Goal: Task Accomplishment & Management: Manage account settings

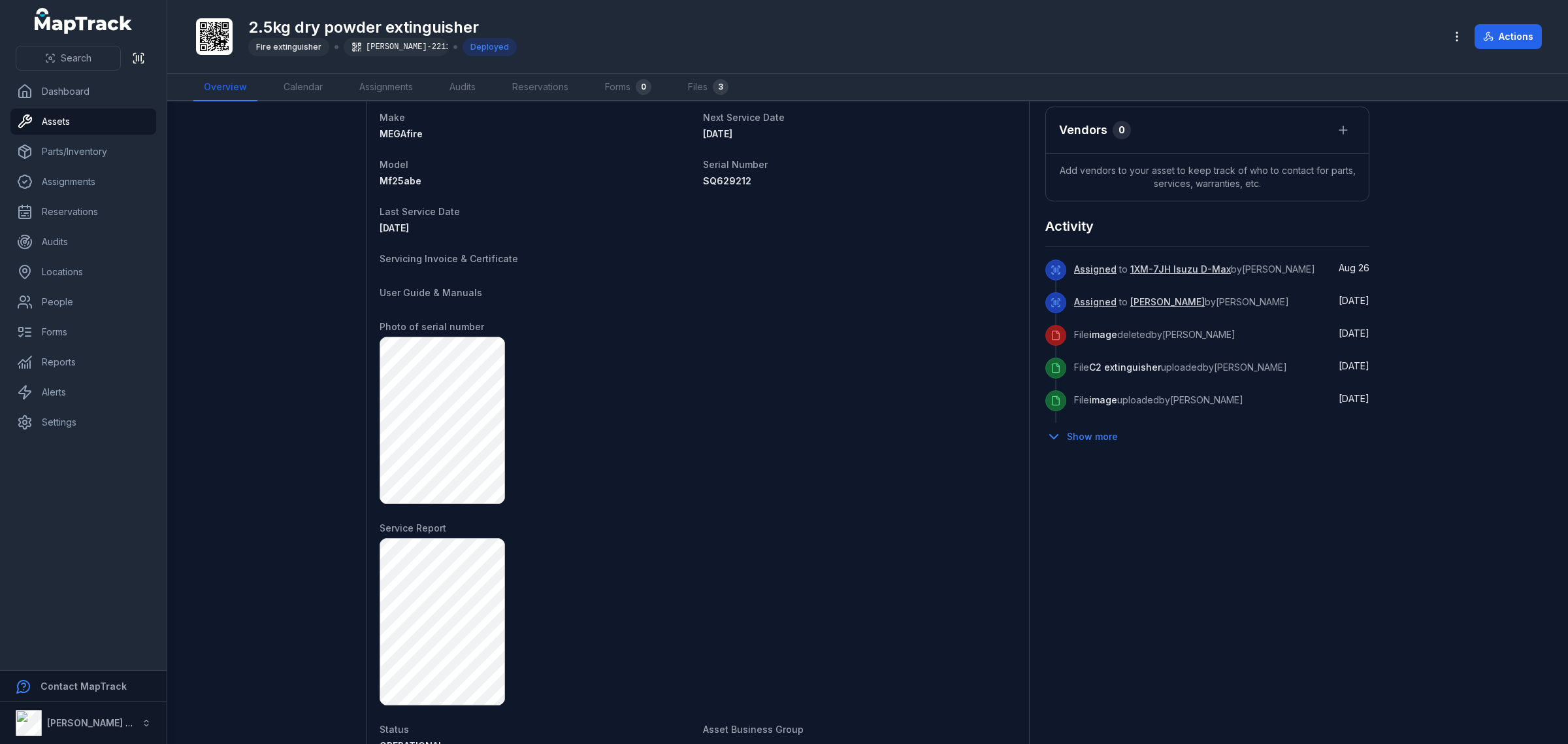
scroll to position [340, 0]
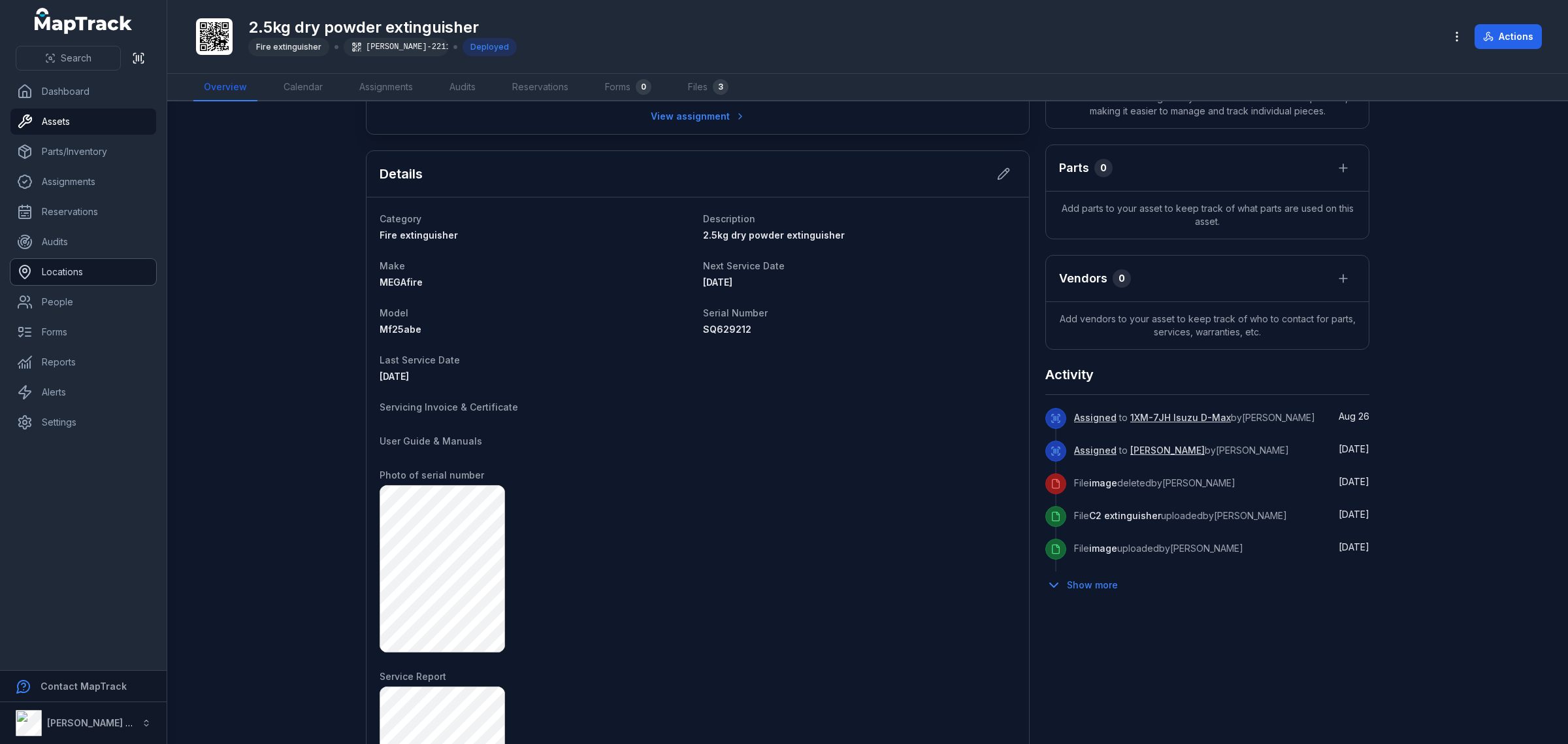
click at [75, 265] on link "Locations" at bounding box center [83, 272] width 146 height 26
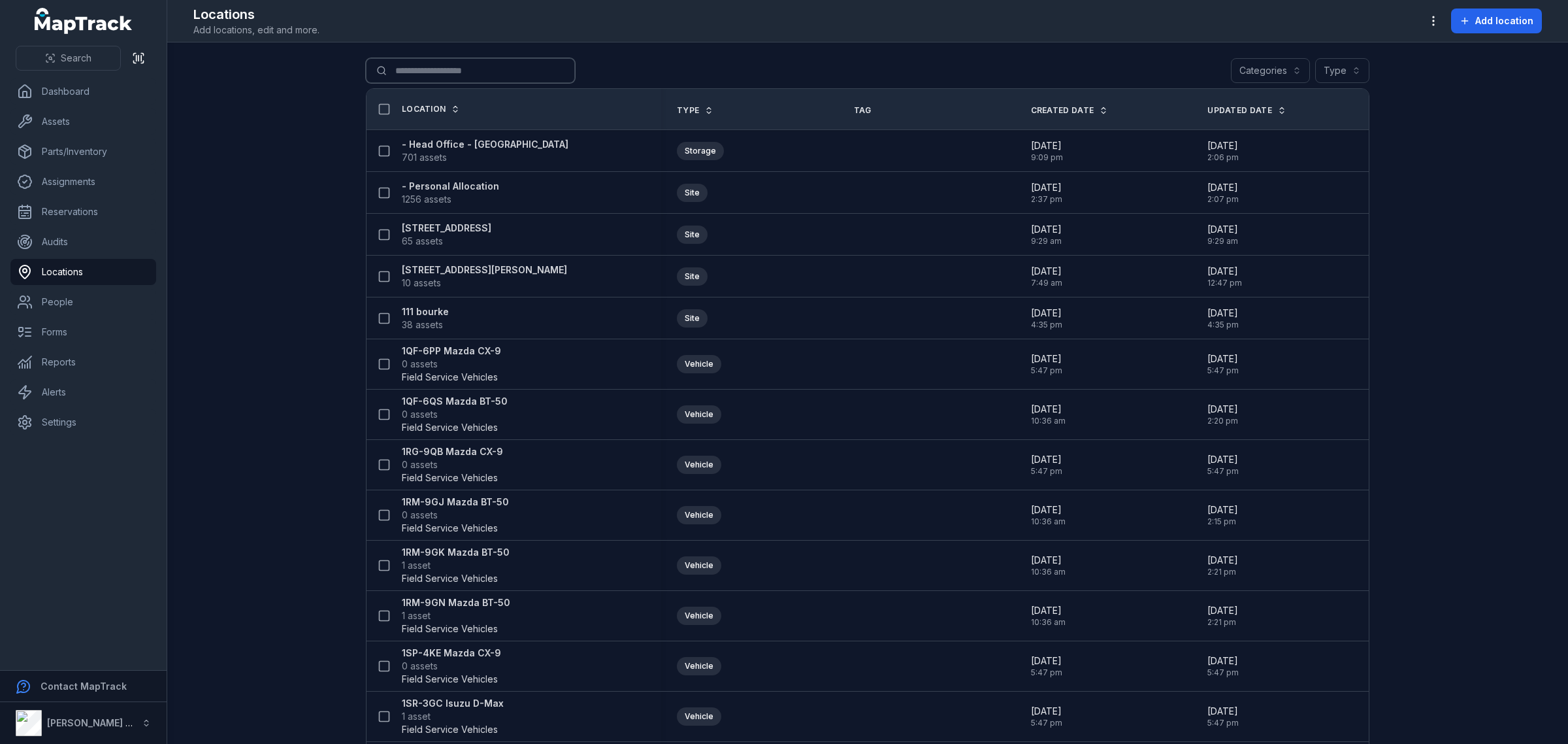
click at [434, 69] on input "Search for locations" at bounding box center [470, 70] width 209 height 25
type input "***"
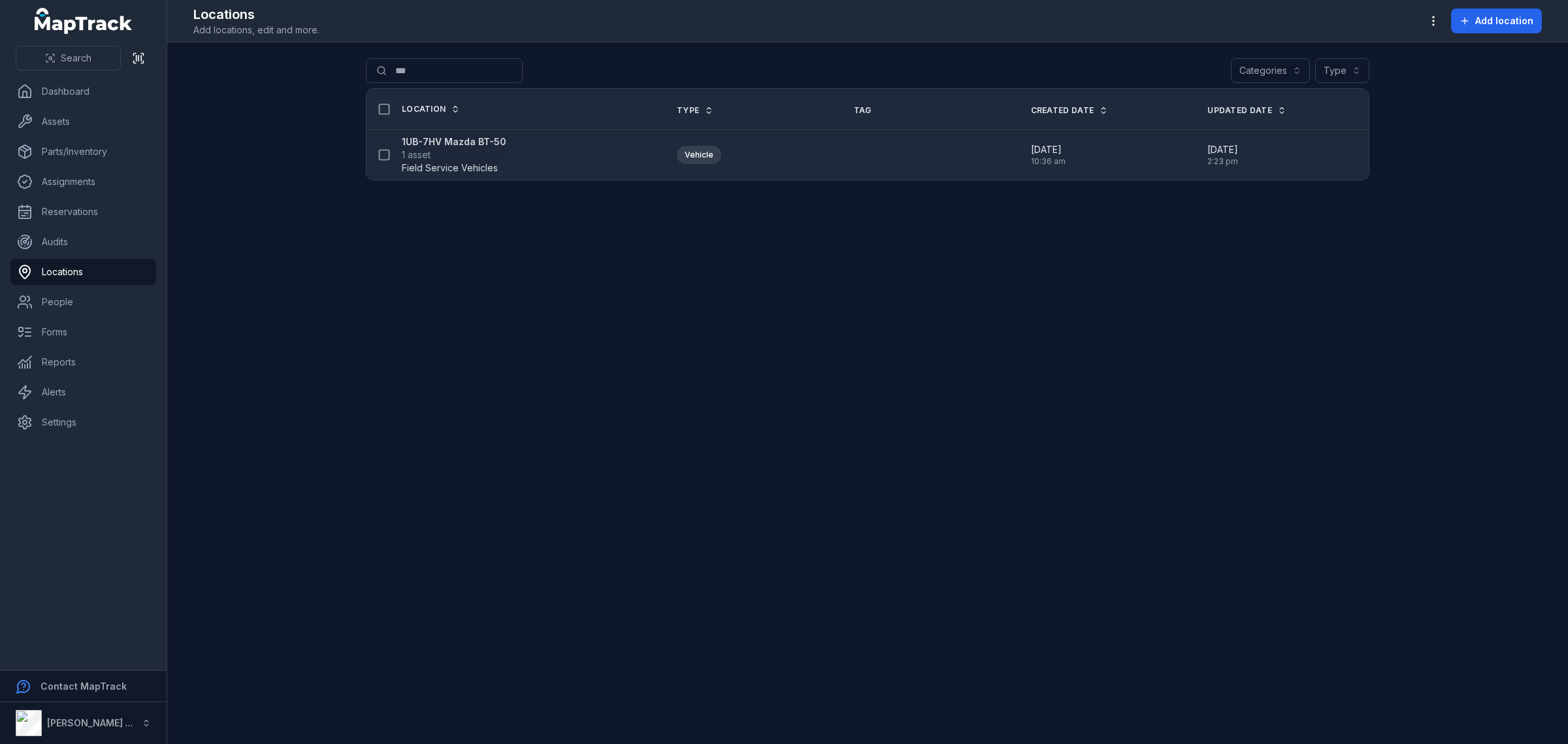
click at [482, 156] on span "1 asset" at bounding box center [454, 155] width 105 height 13
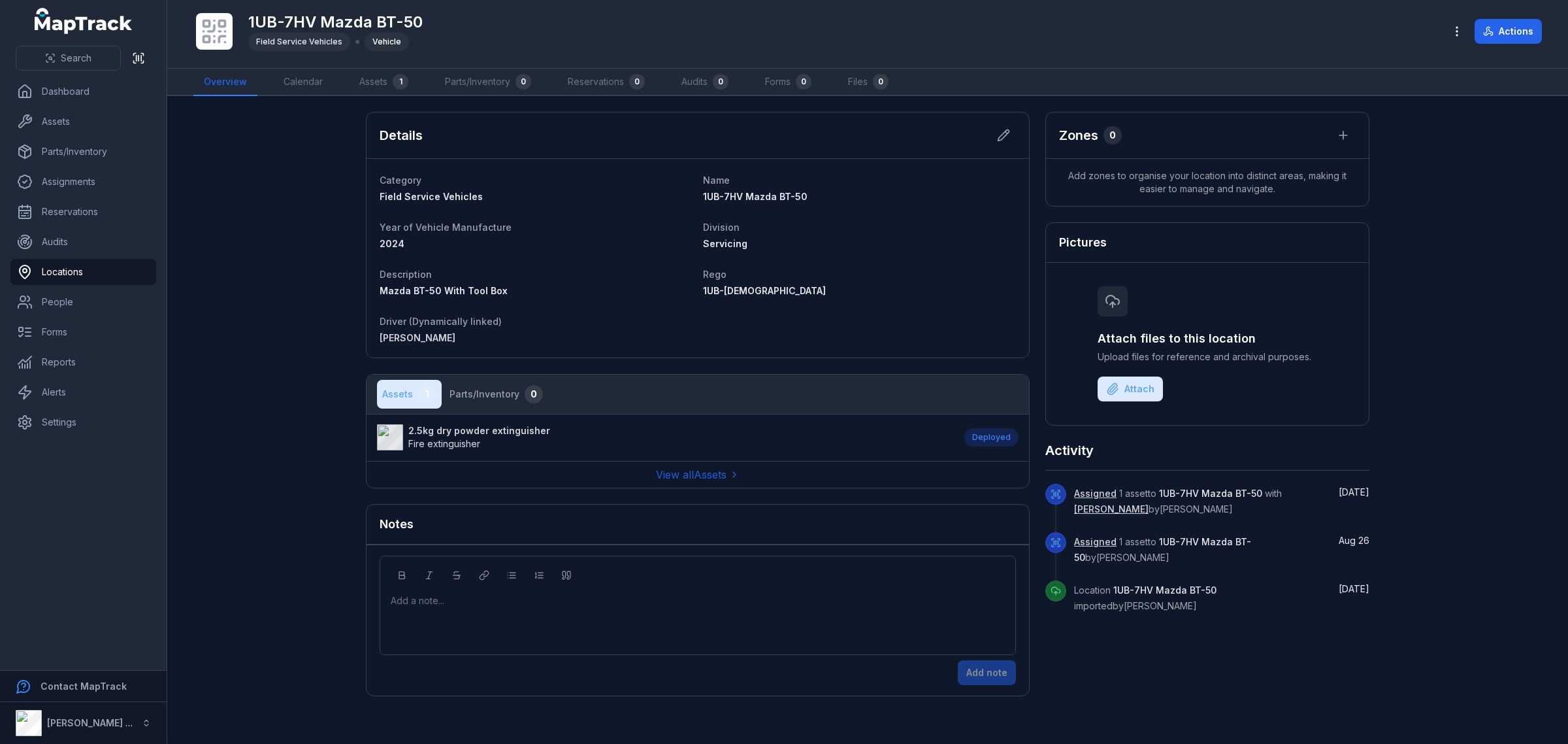
click at [429, 431] on strong "2.5kg dry powder extinguisher" at bounding box center [478, 431] width 142 height 13
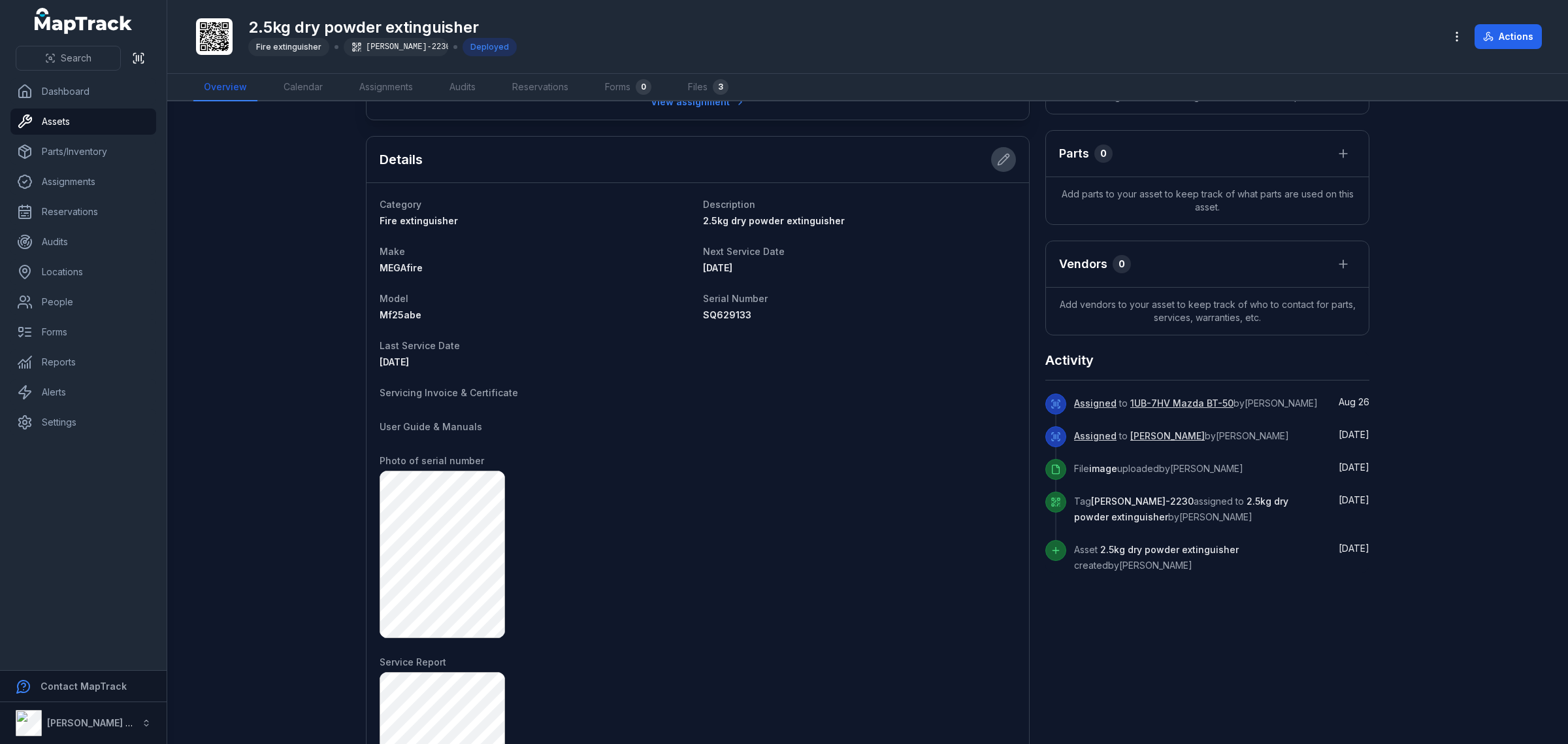
scroll to position [313, 0]
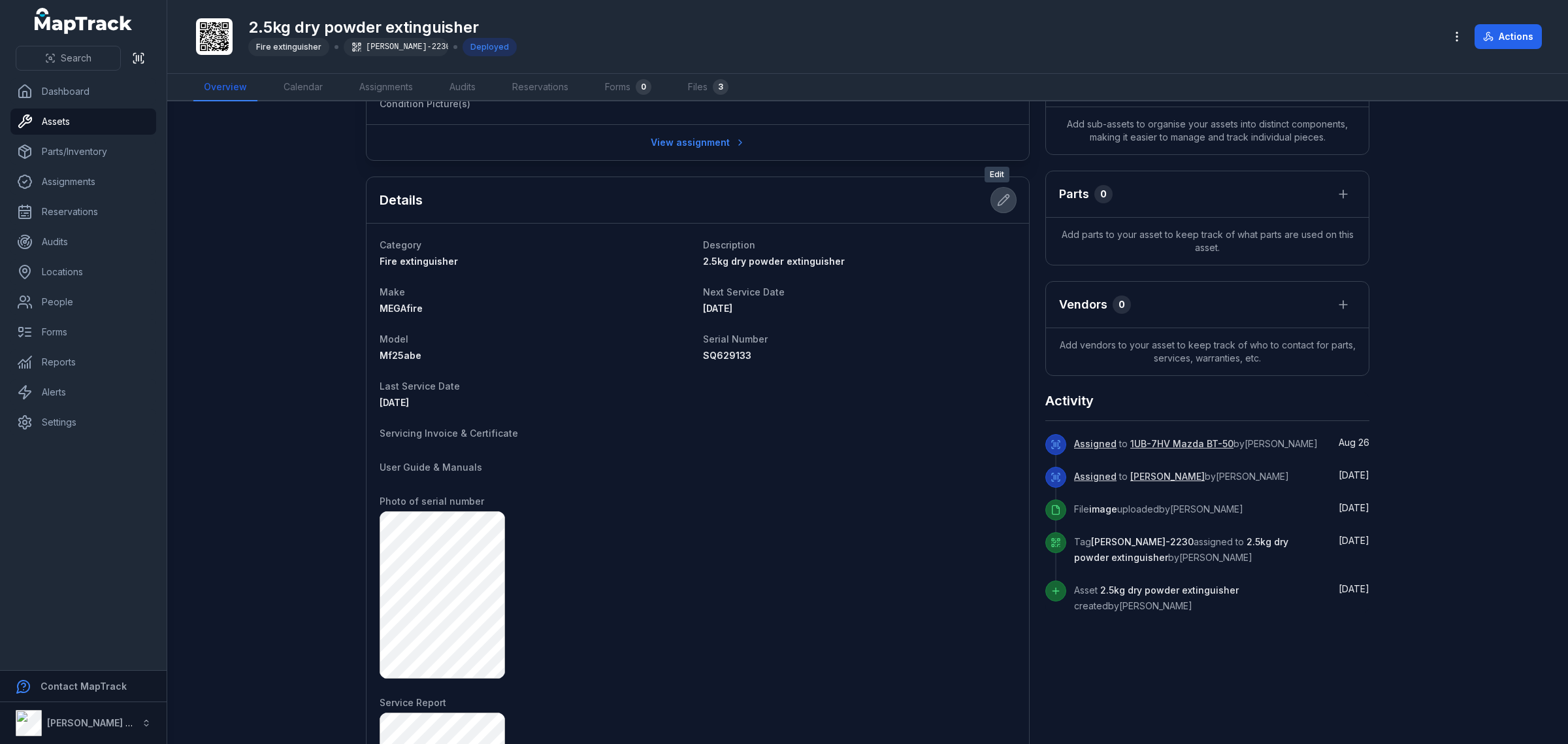
click at [997, 194] on icon at bounding box center [1004, 200] width 13 height 13
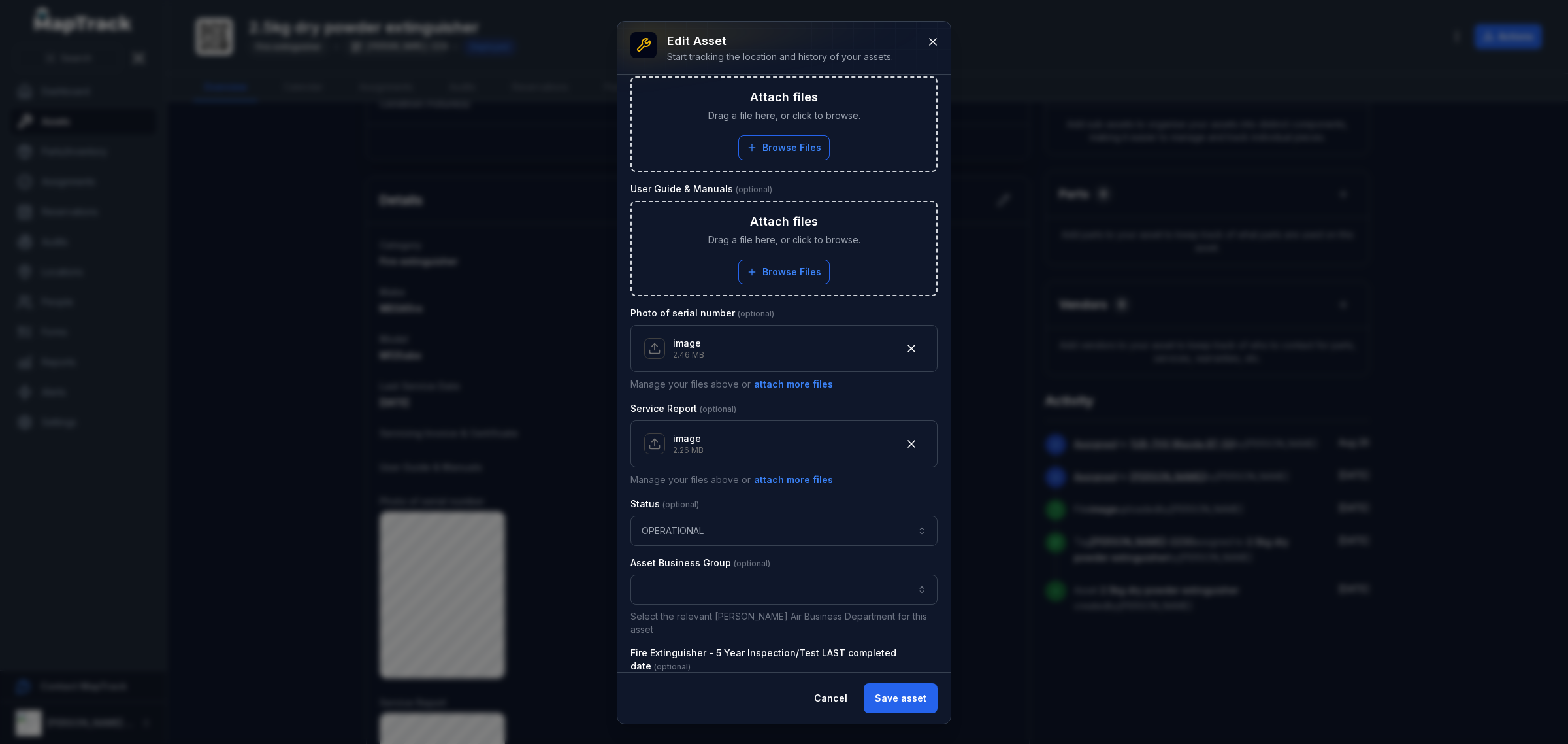
scroll to position [654, 0]
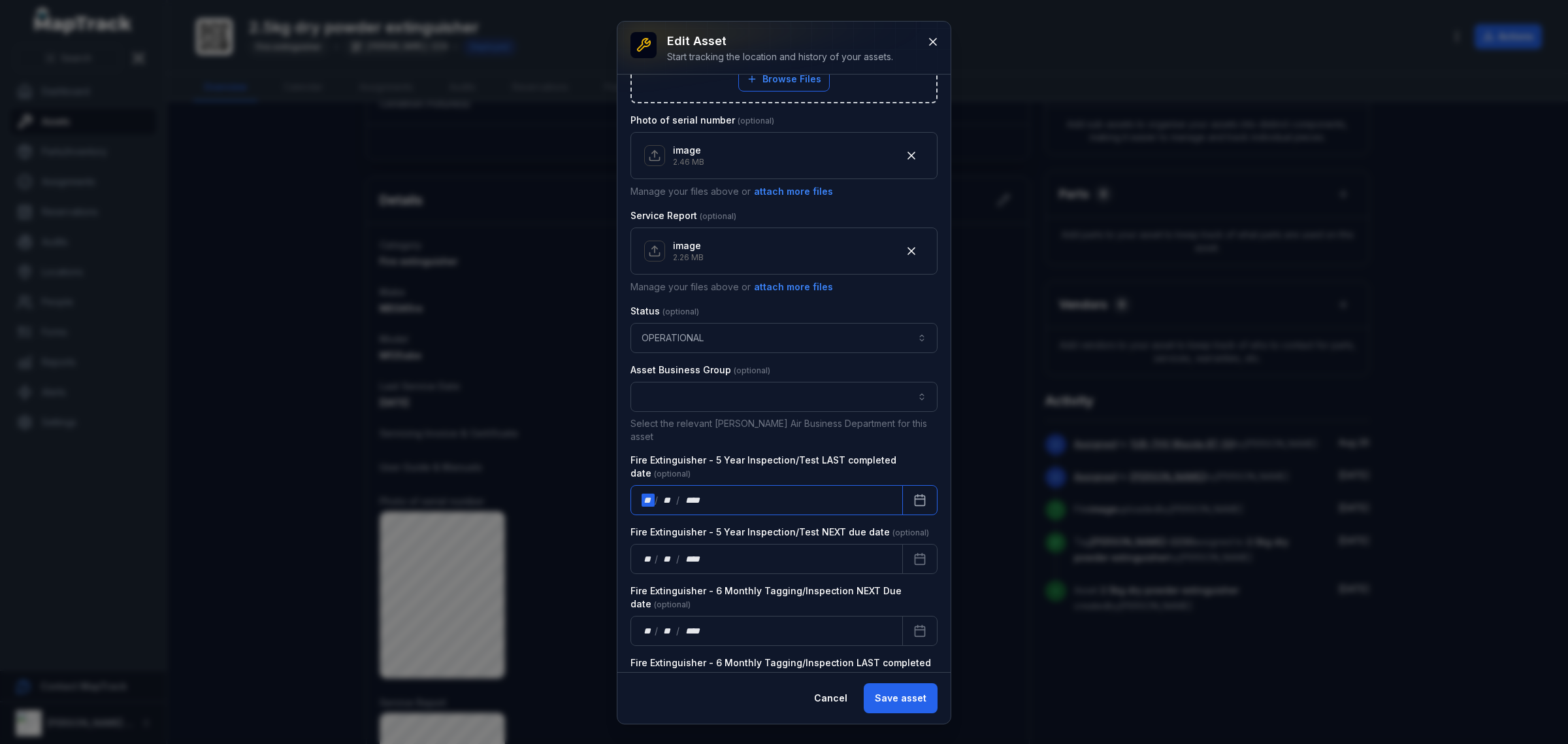
click at [640, 490] on div "** / ** / ****" at bounding box center [766, 500] width 272 height 30
click at [641, 494] on div "** **" at bounding box center [648, 500] width 13 height 13
click at [924, 494] on button "Calendar" at bounding box center [919, 500] width 35 height 30
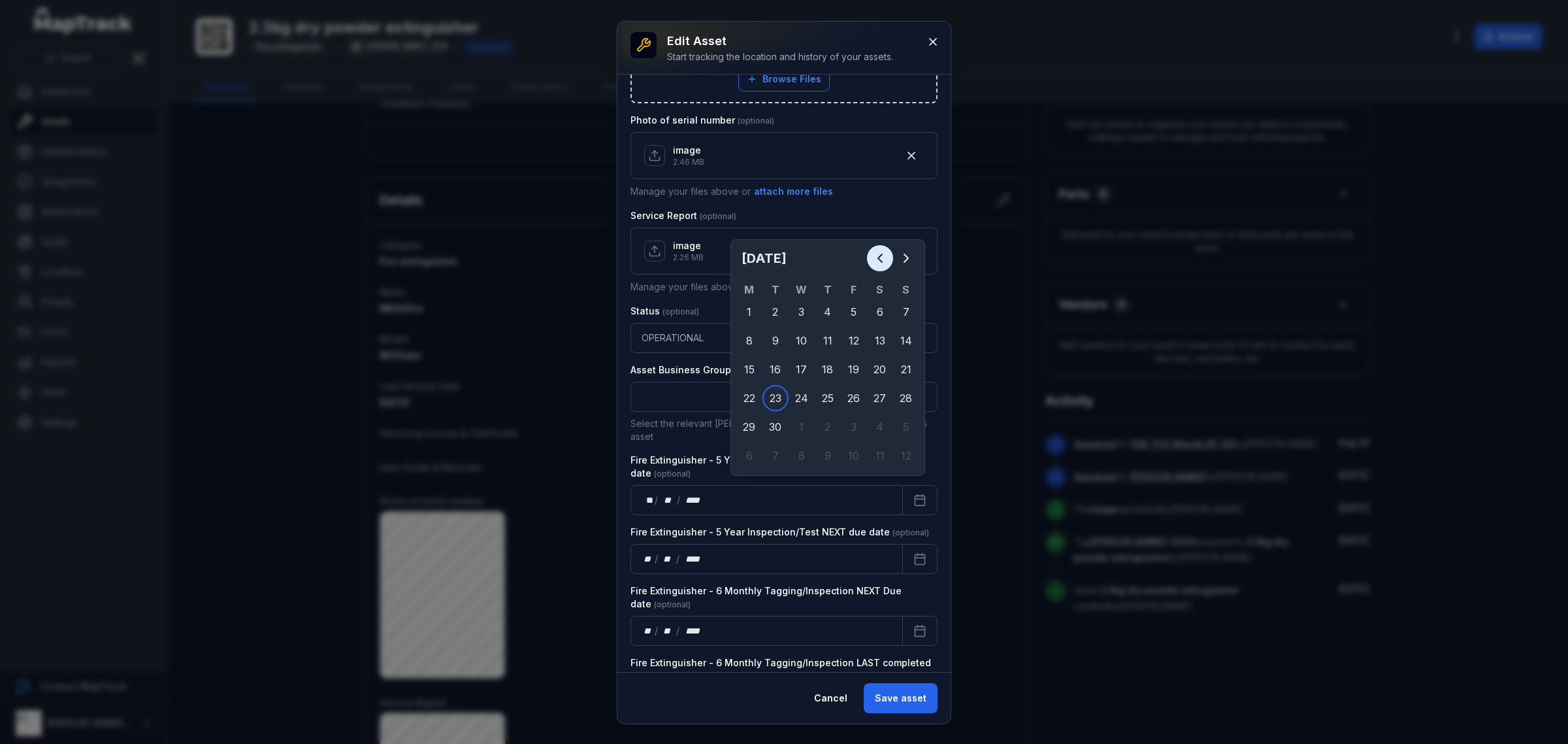
click at [878, 255] on icon "Previous" at bounding box center [879, 258] width 16 height 16
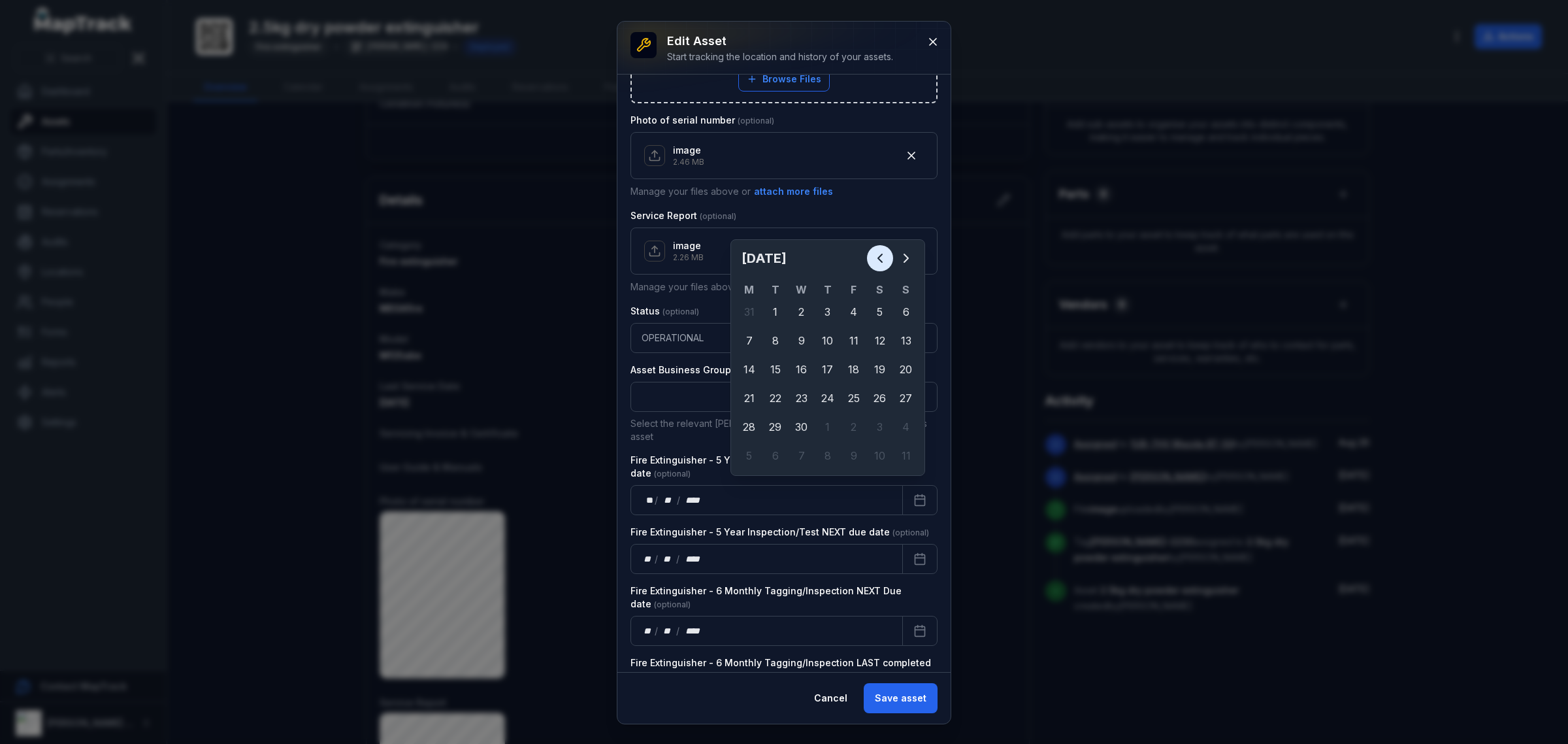
click at [878, 255] on icon "Previous" at bounding box center [879, 258] width 16 height 16
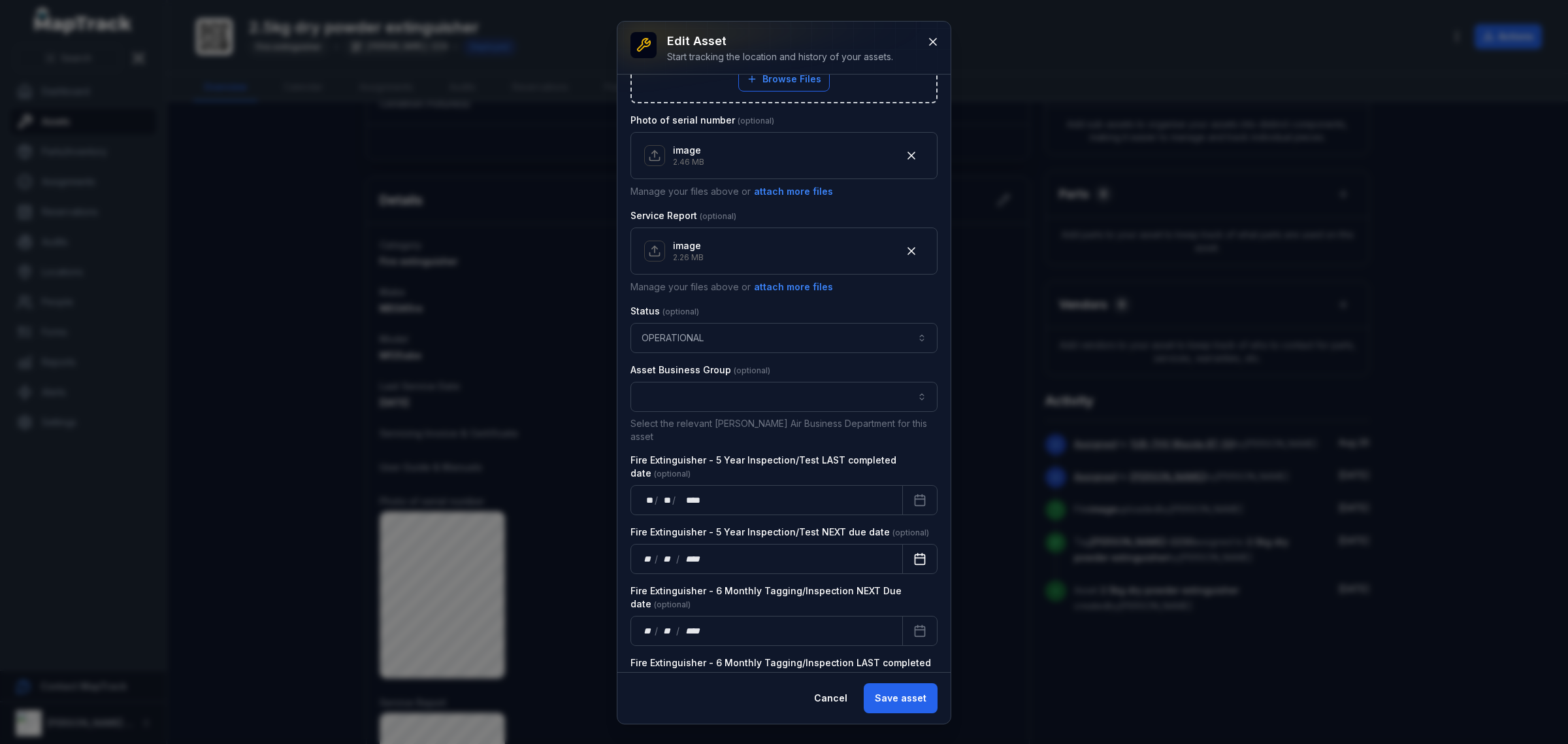
click at [914, 552] on icon "Calendar" at bounding box center [920, 559] width 13 height 13
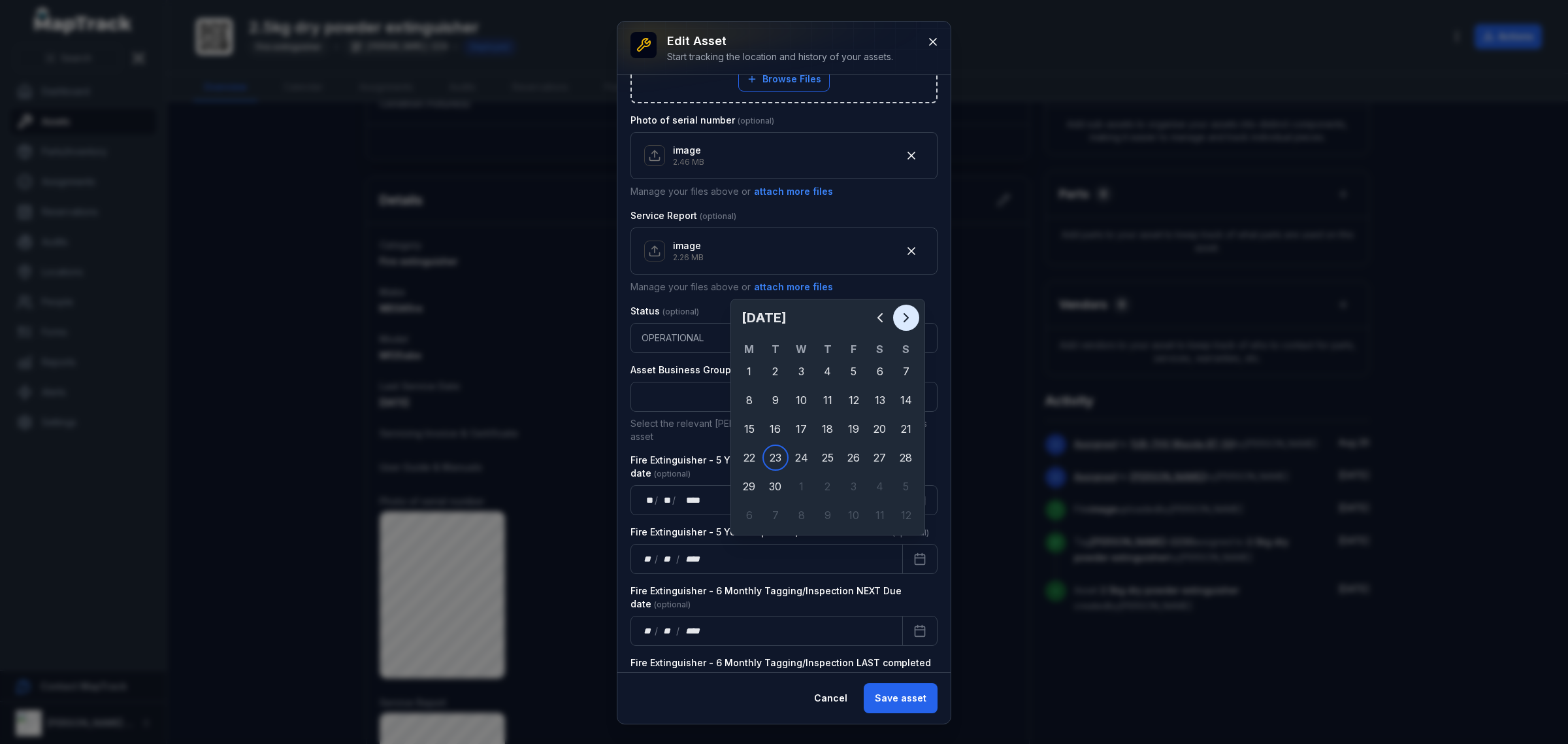
click at [907, 315] on icon "Next" at bounding box center [905, 318] width 16 height 16
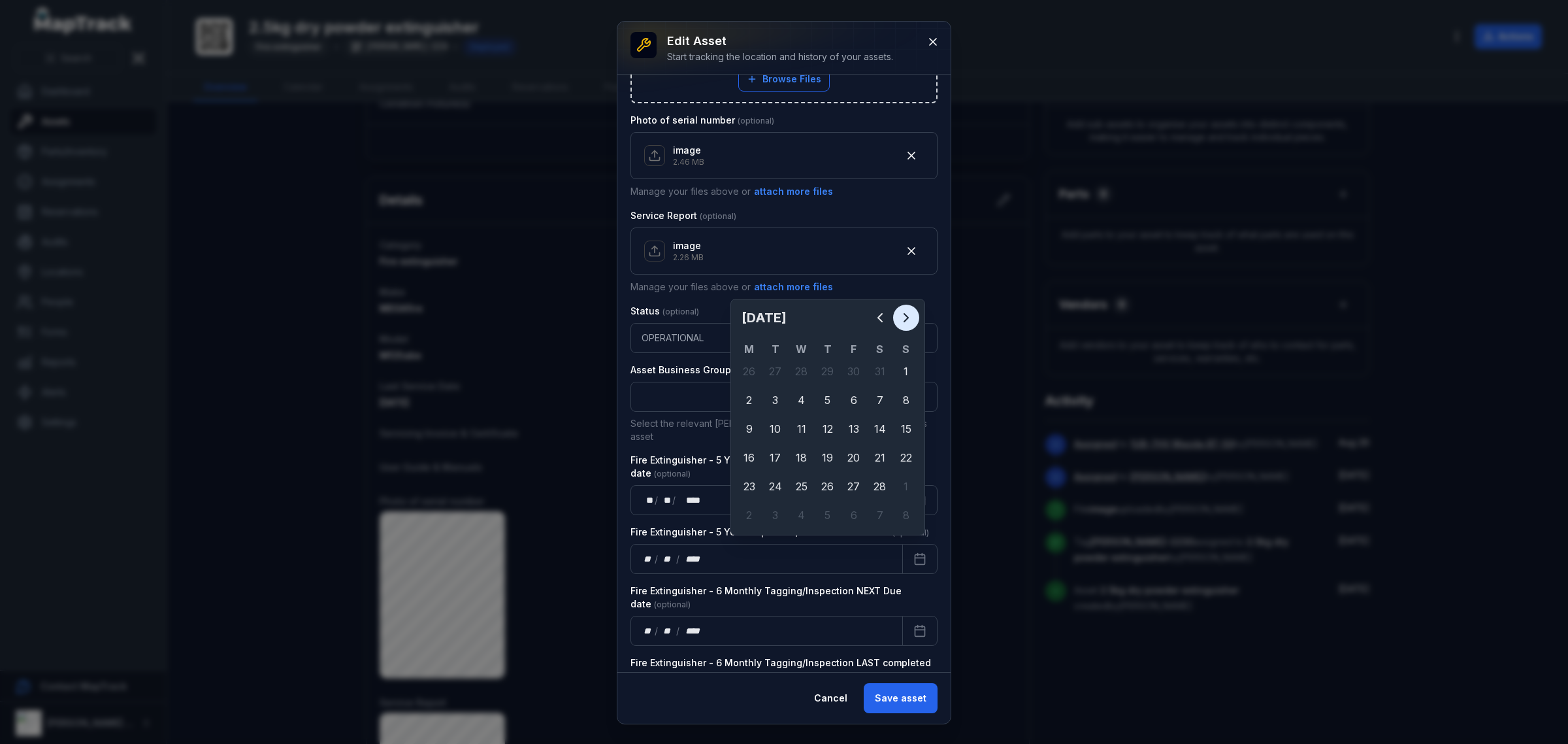
click at [907, 315] on icon "Next" at bounding box center [905, 318] width 16 height 16
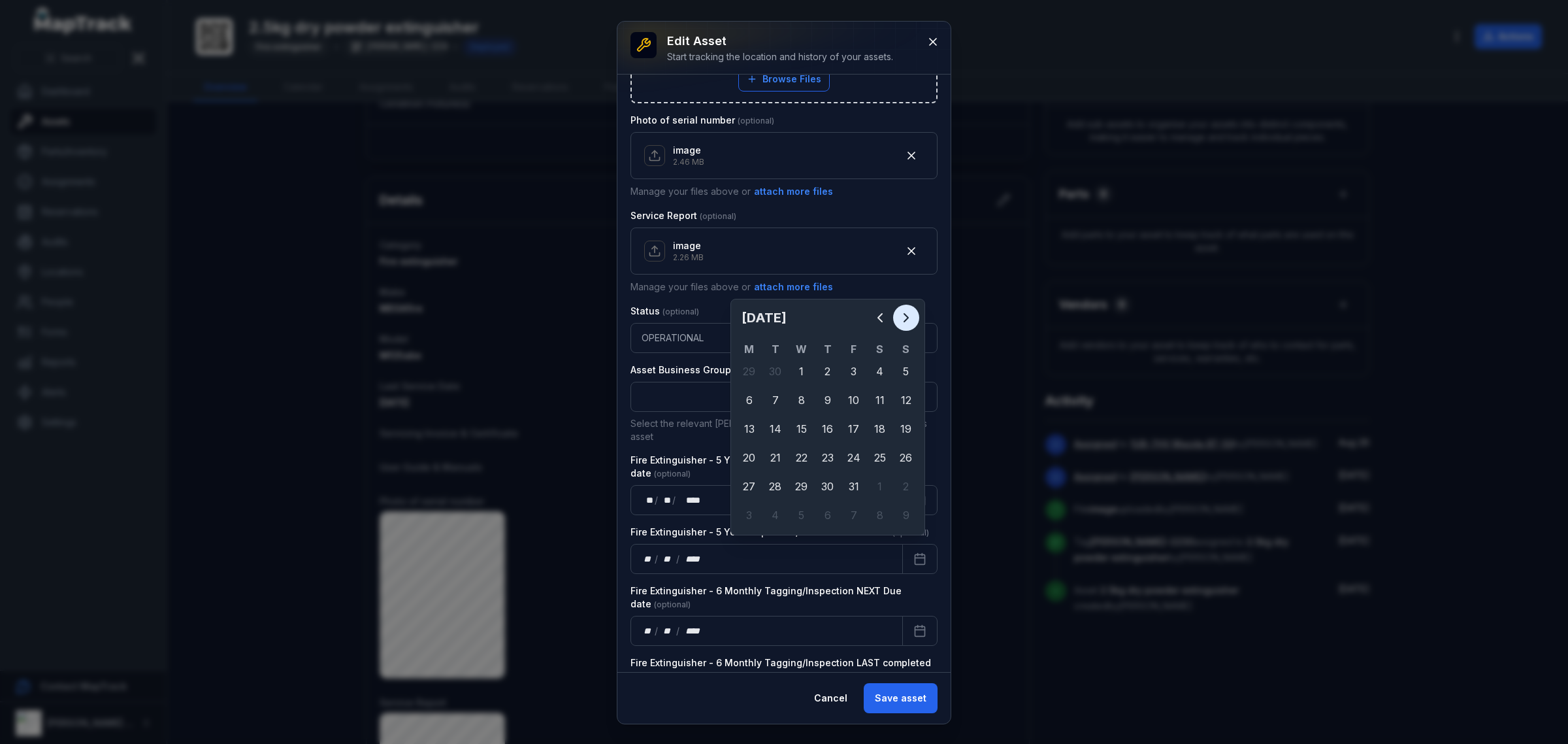
click at [907, 315] on icon "Next" at bounding box center [905, 318] width 16 height 16
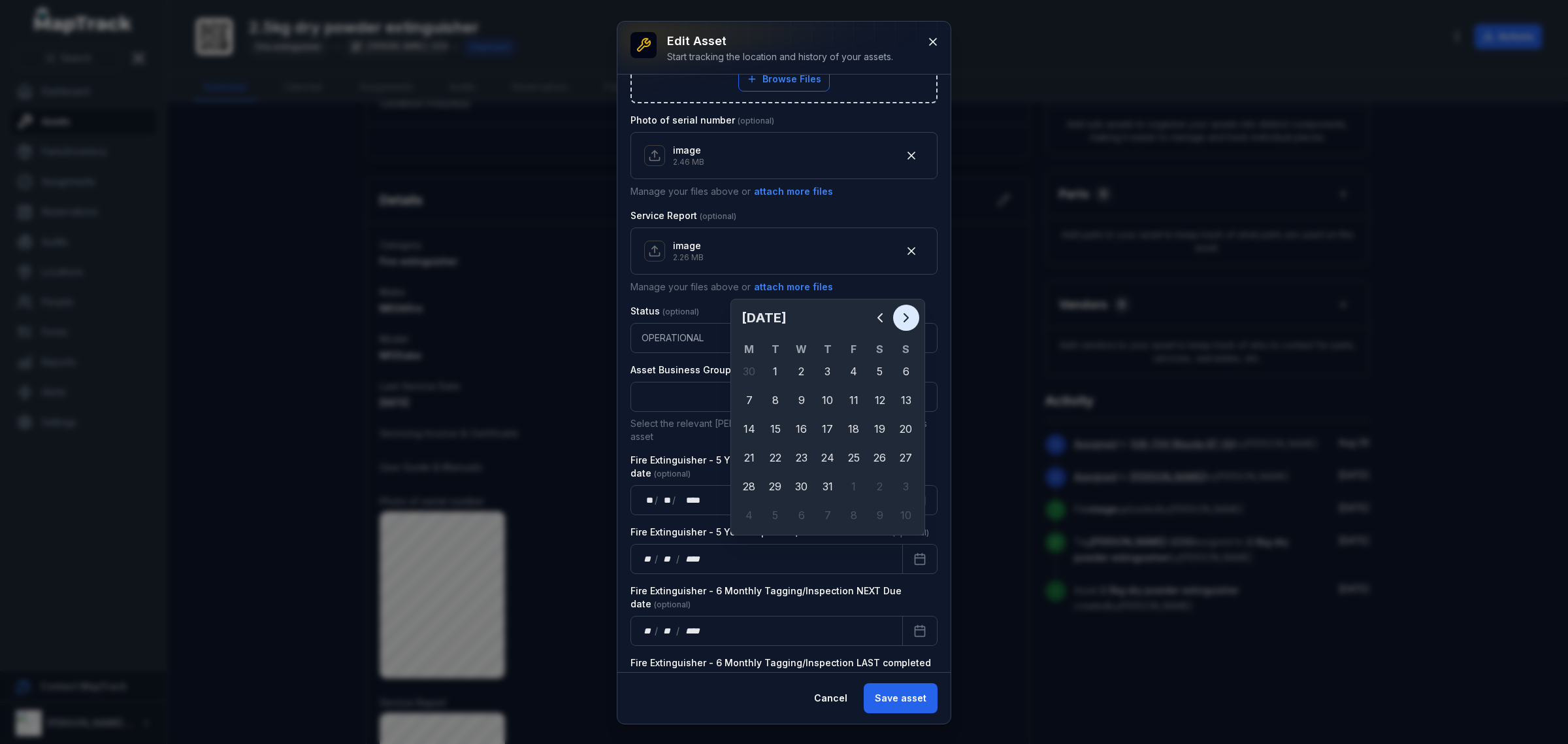
click at [907, 315] on icon "Next" at bounding box center [905, 318] width 16 height 16
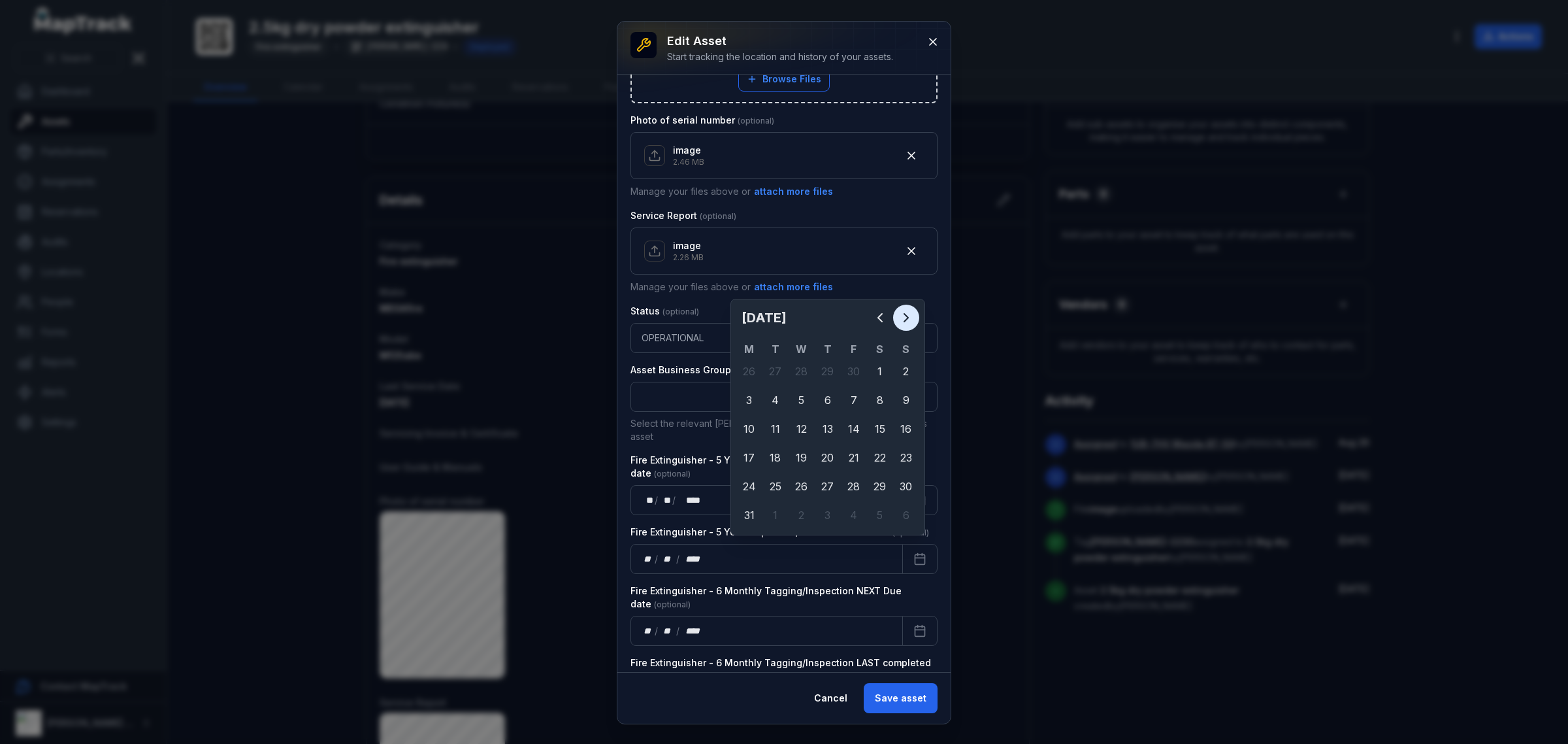
click at [907, 315] on icon "Next" at bounding box center [905, 318] width 16 height 16
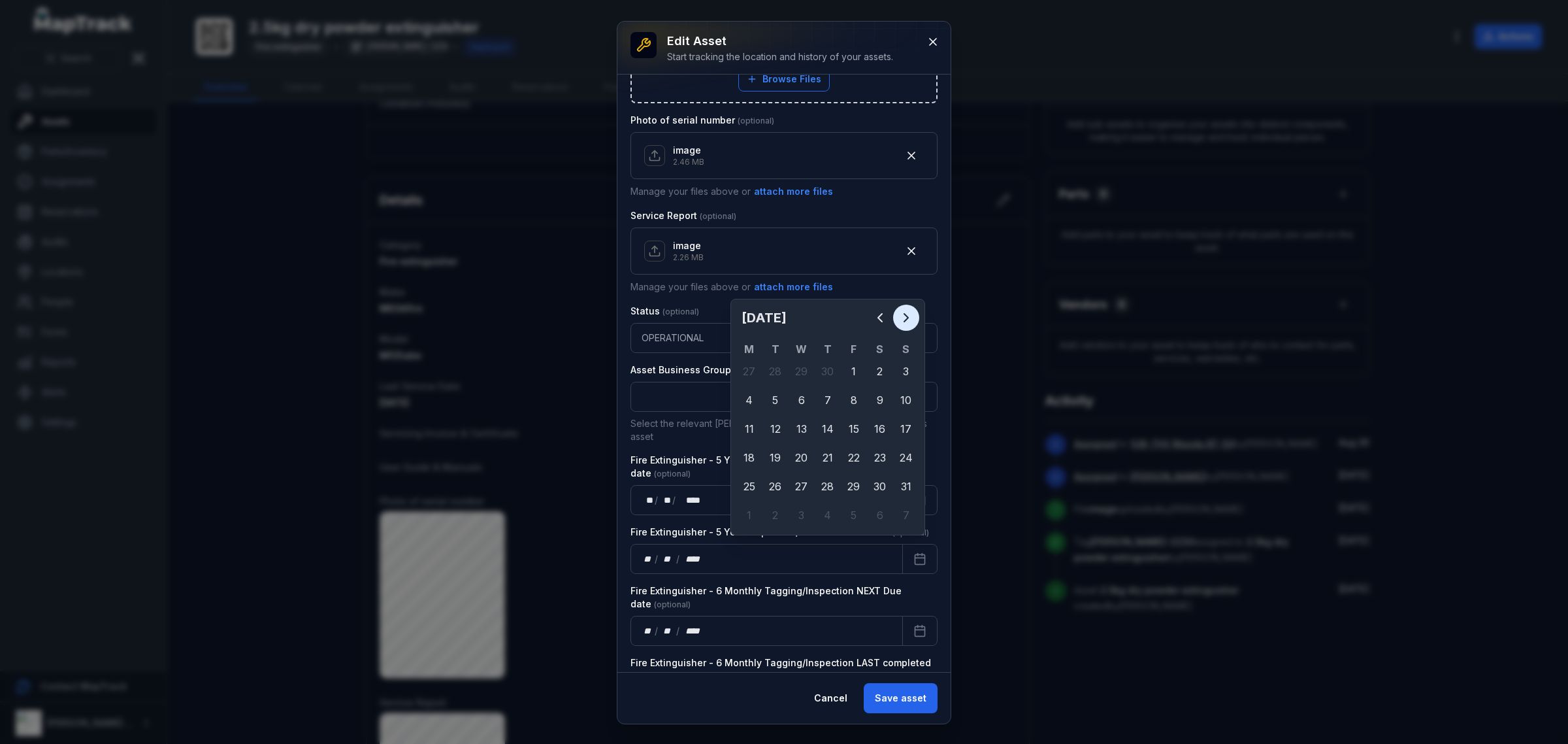
click at [907, 315] on icon "Next" at bounding box center [905, 318] width 16 height 16
click at [908, 315] on icon "Next" at bounding box center [905, 318] width 16 height 16
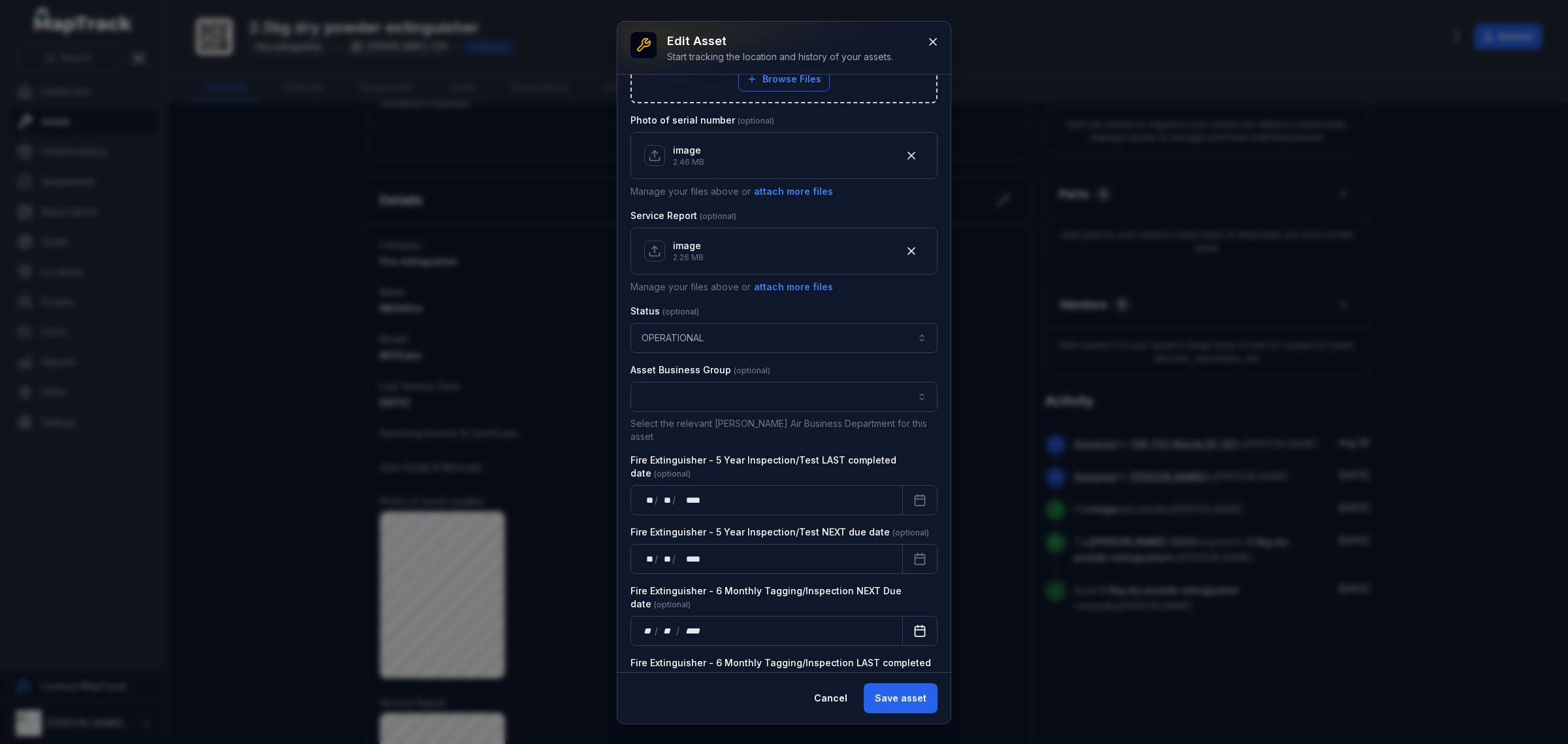
click at [914, 625] on icon "Calendar" at bounding box center [920, 631] width 13 height 13
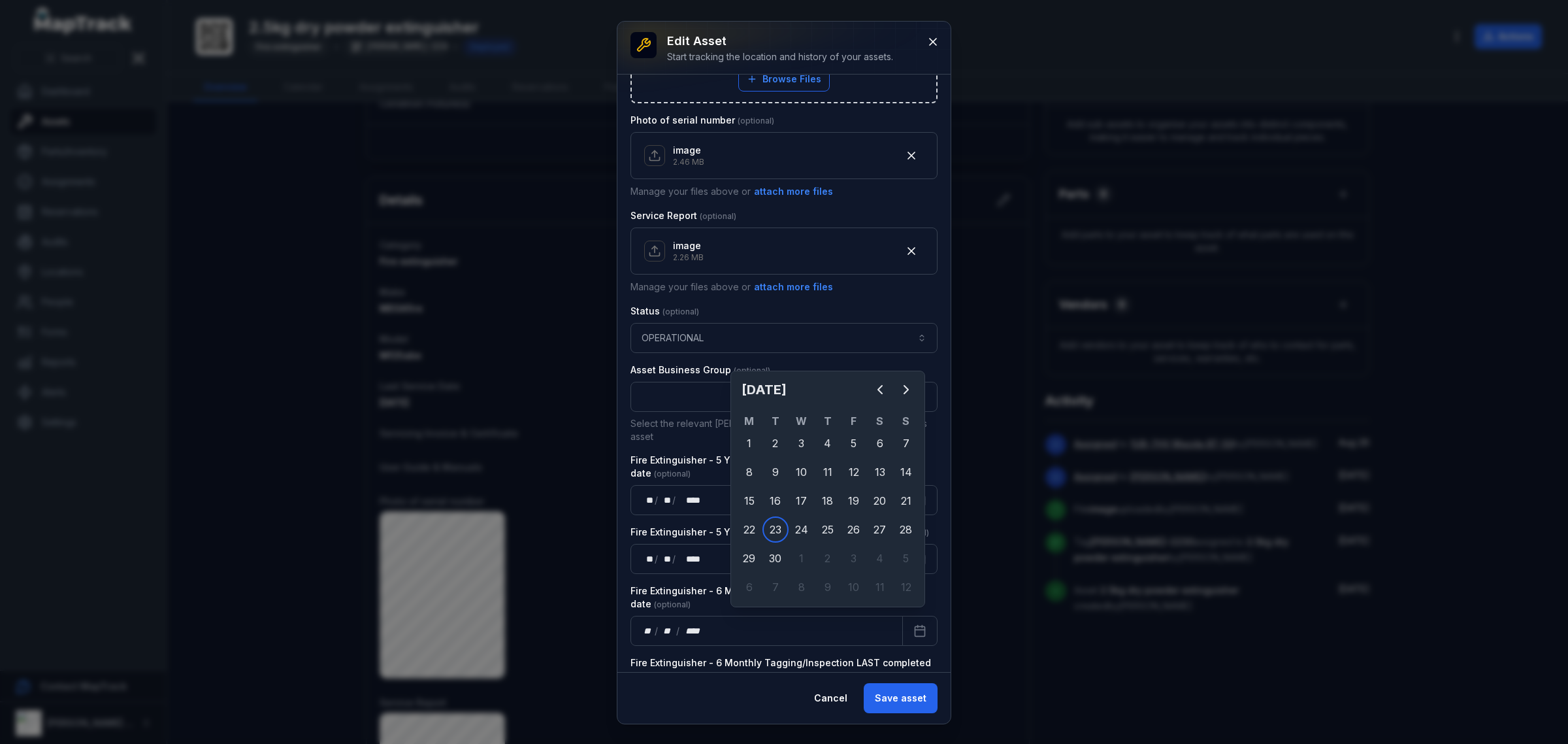
click at [798, 641] on div "**********" at bounding box center [784, 75] width 307 height 1284
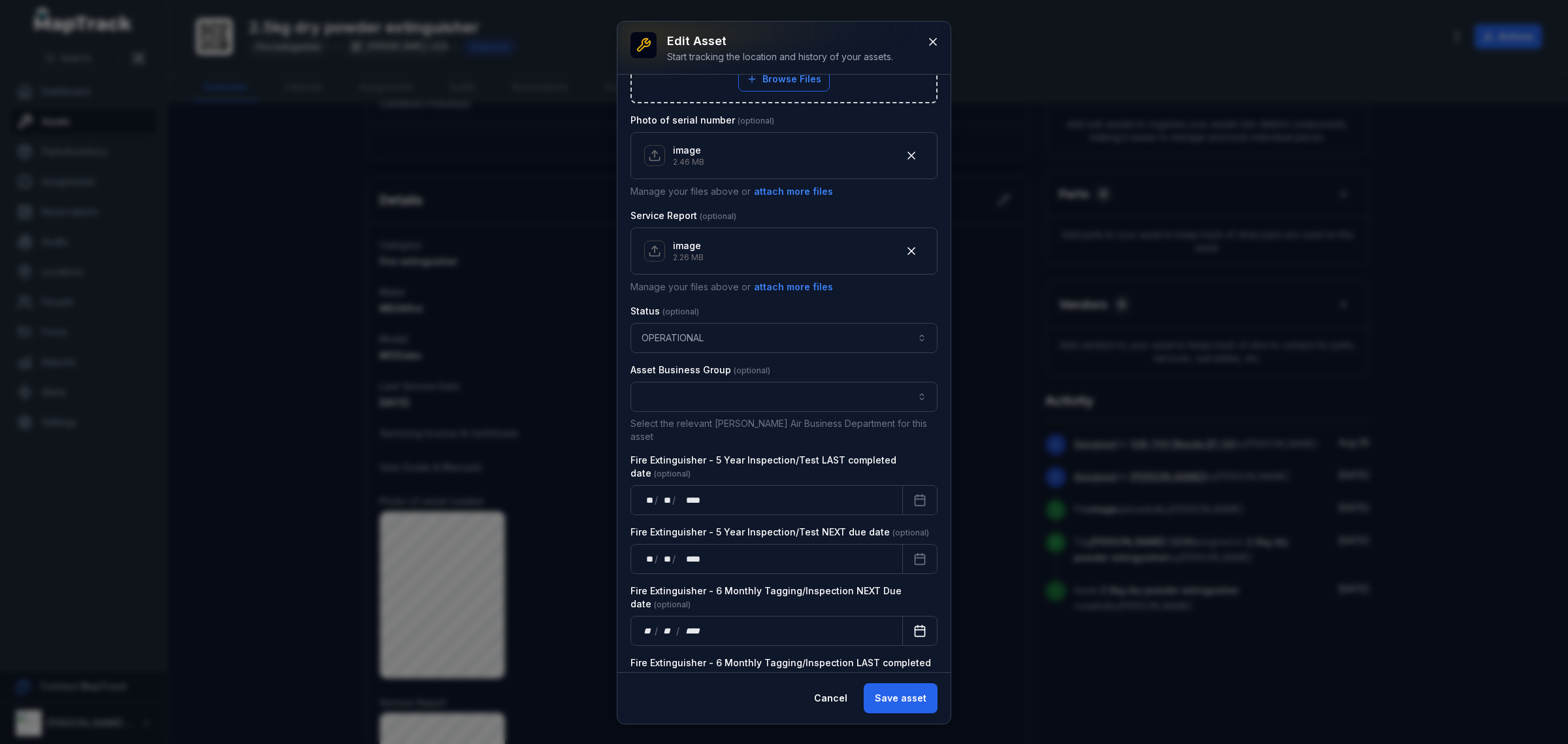
click at [914, 625] on icon "Calendar" at bounding box center [920, 631] width 13 height 13
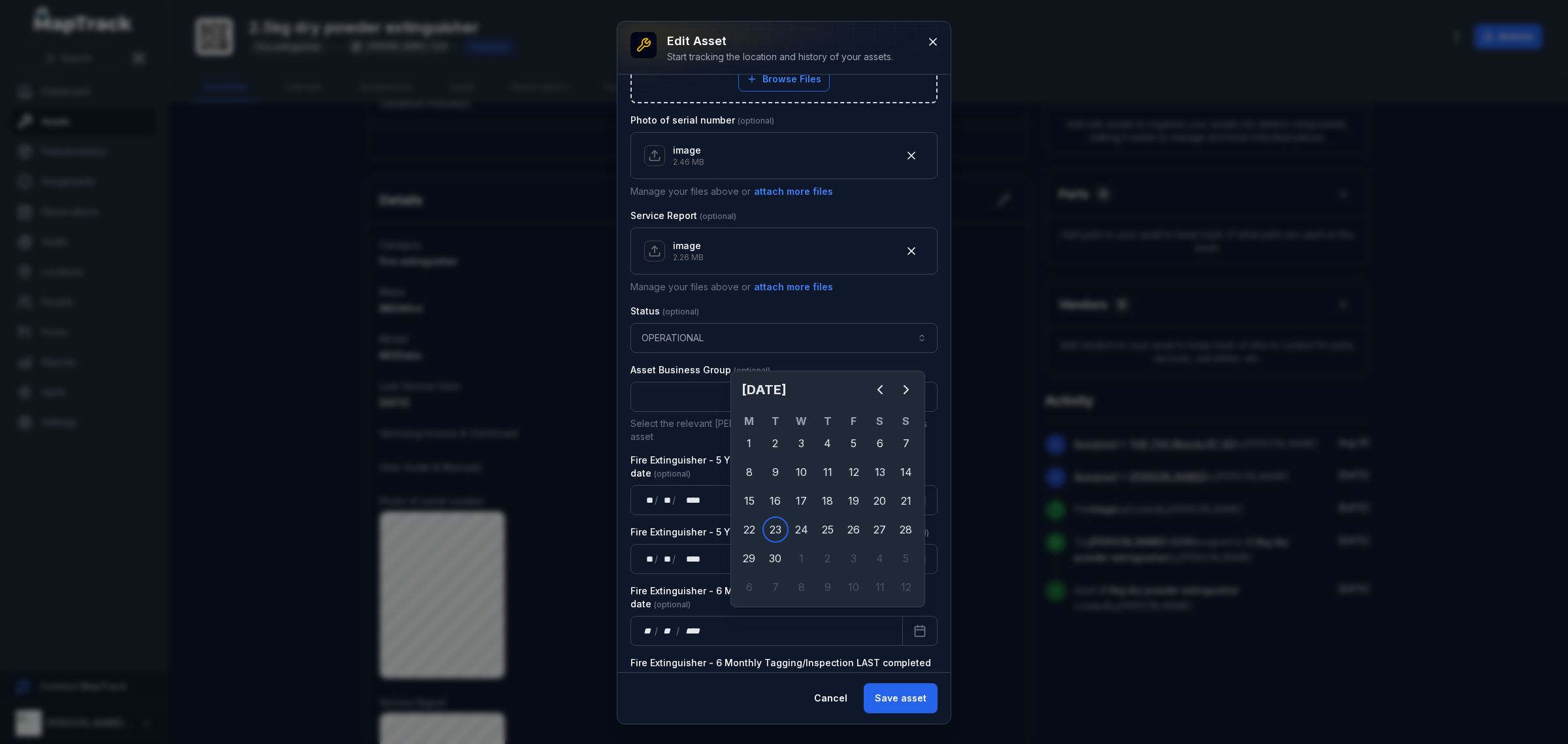
click at [910, 376] on div "[DATE] M T W T F S S 1 2 3 4 5 6 7 8 9 10 11 12 13 14 15 16 17 18 19 20 21 22 2…" at bounding box center [828, 489] width 195 height 237
click at [909, 382] on icon "Next" at bounding box center [905, 389] width 16 height 16
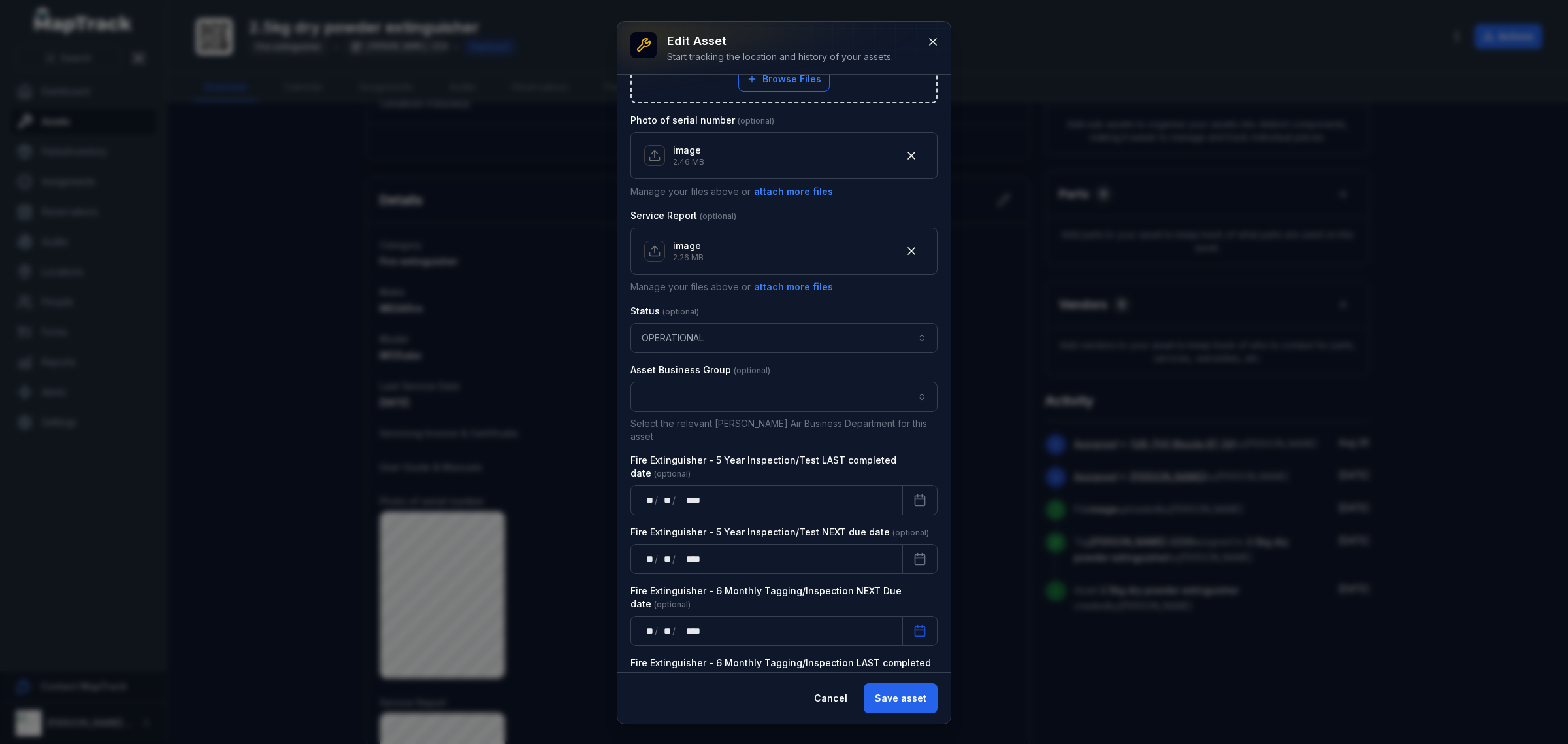
scroll to position [704, 0]
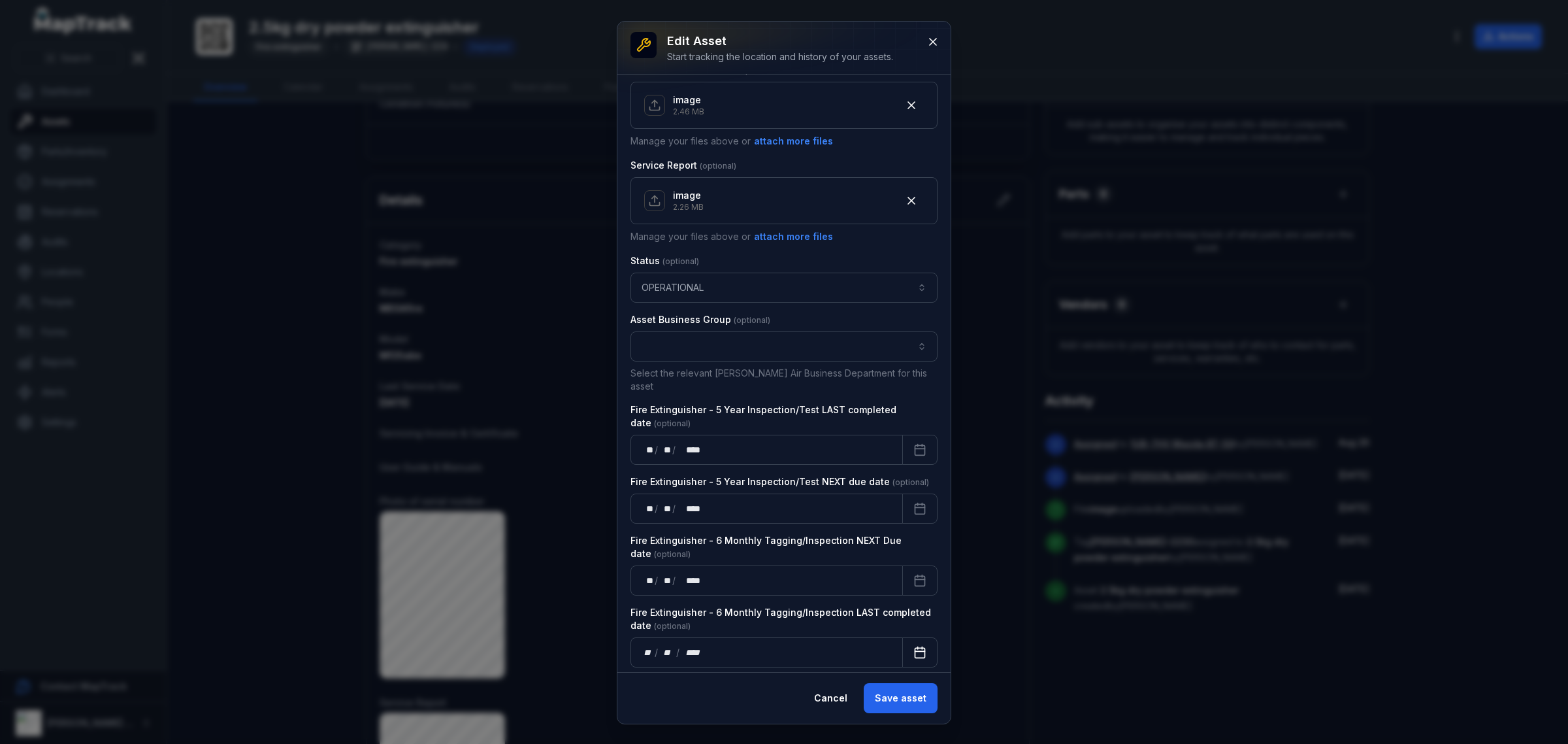
click at [902, 638] on button "Calendar" at bounding box center [919, 652] width 35 height 30
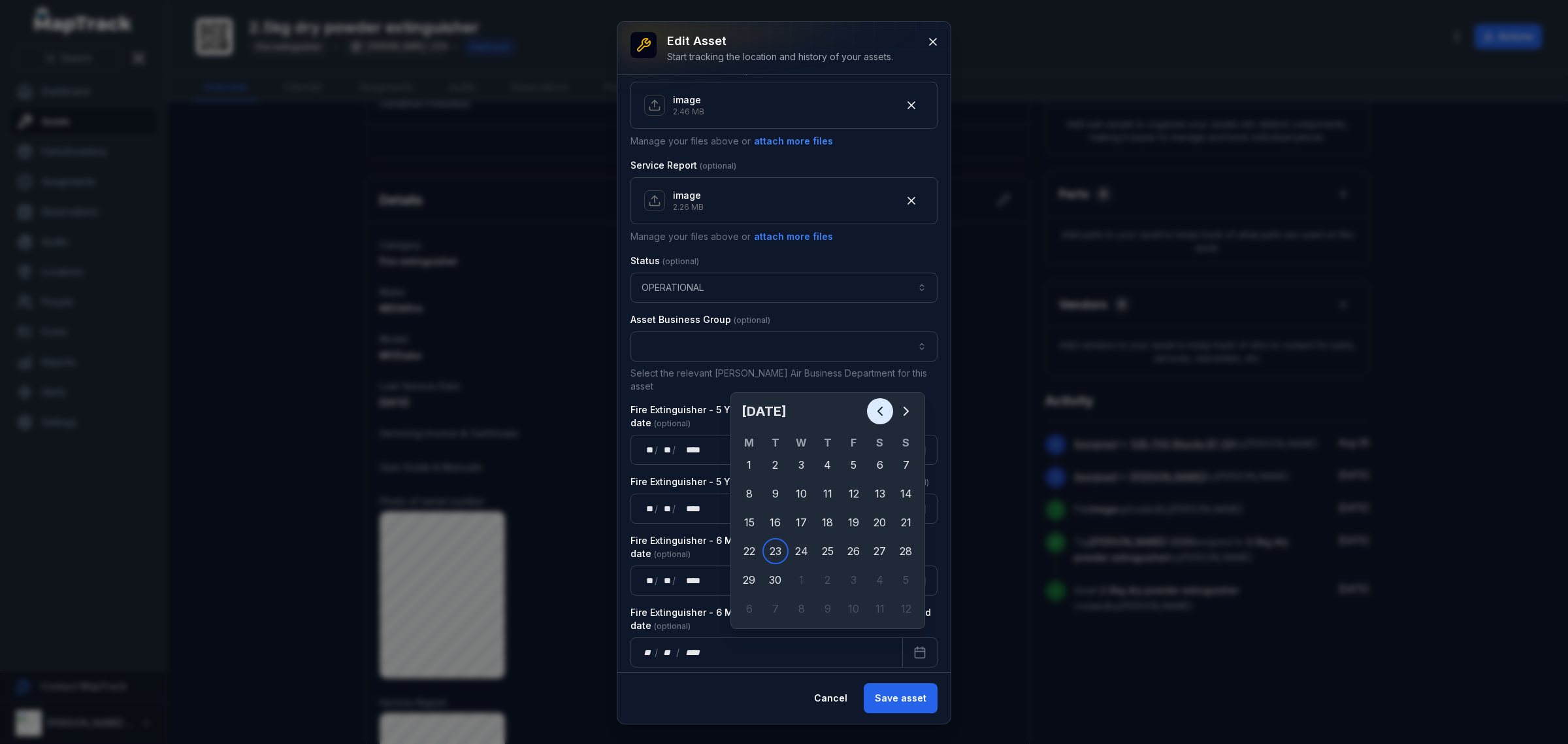
click at [877, 413] on icon "Previous" at bounding box center [879, 411] width 16 height 16
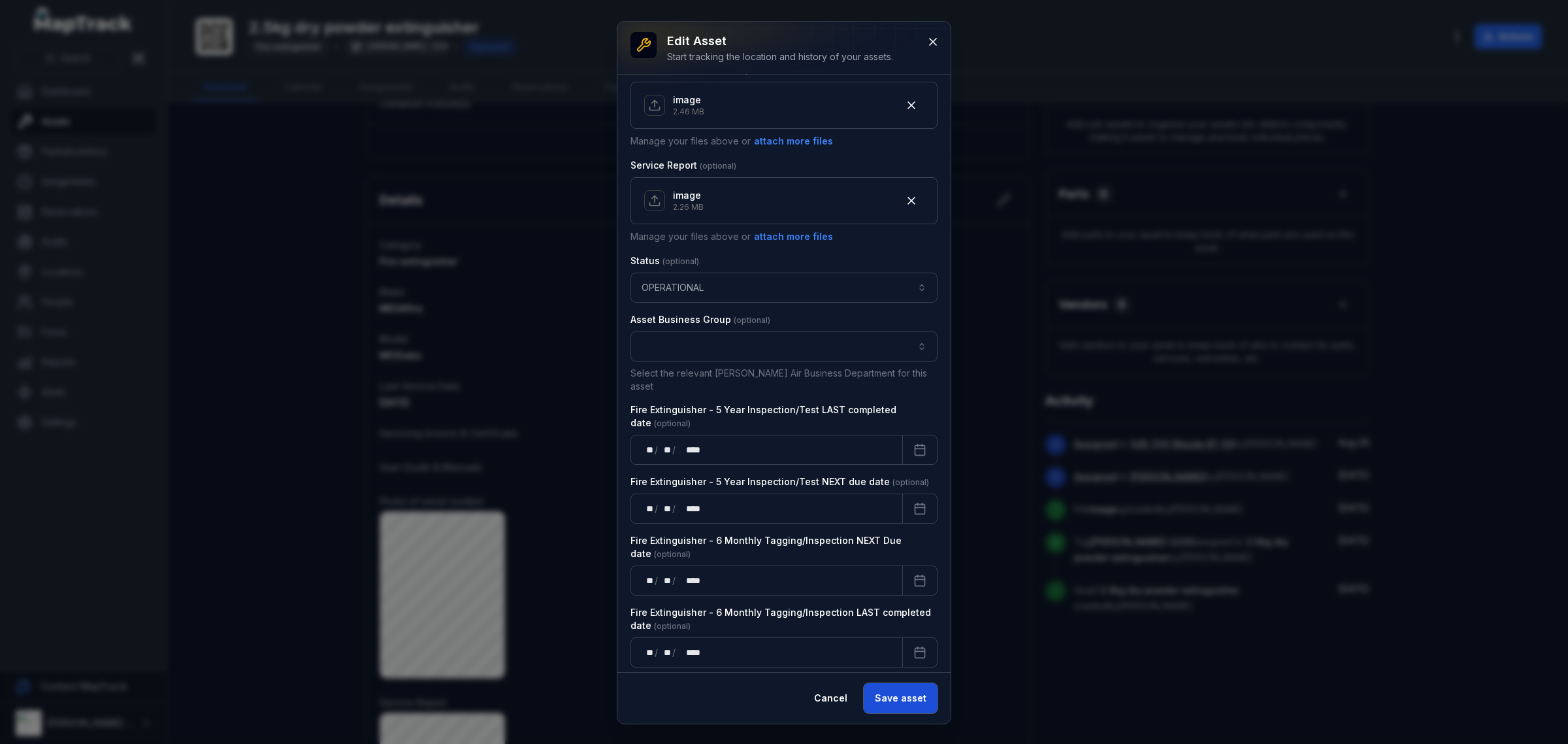
click at [887, 693] on button "Save asset" at bounding box center [901, 698] width 74 height 30
